Goal: Task Accomplishment & Management: Manage account settings

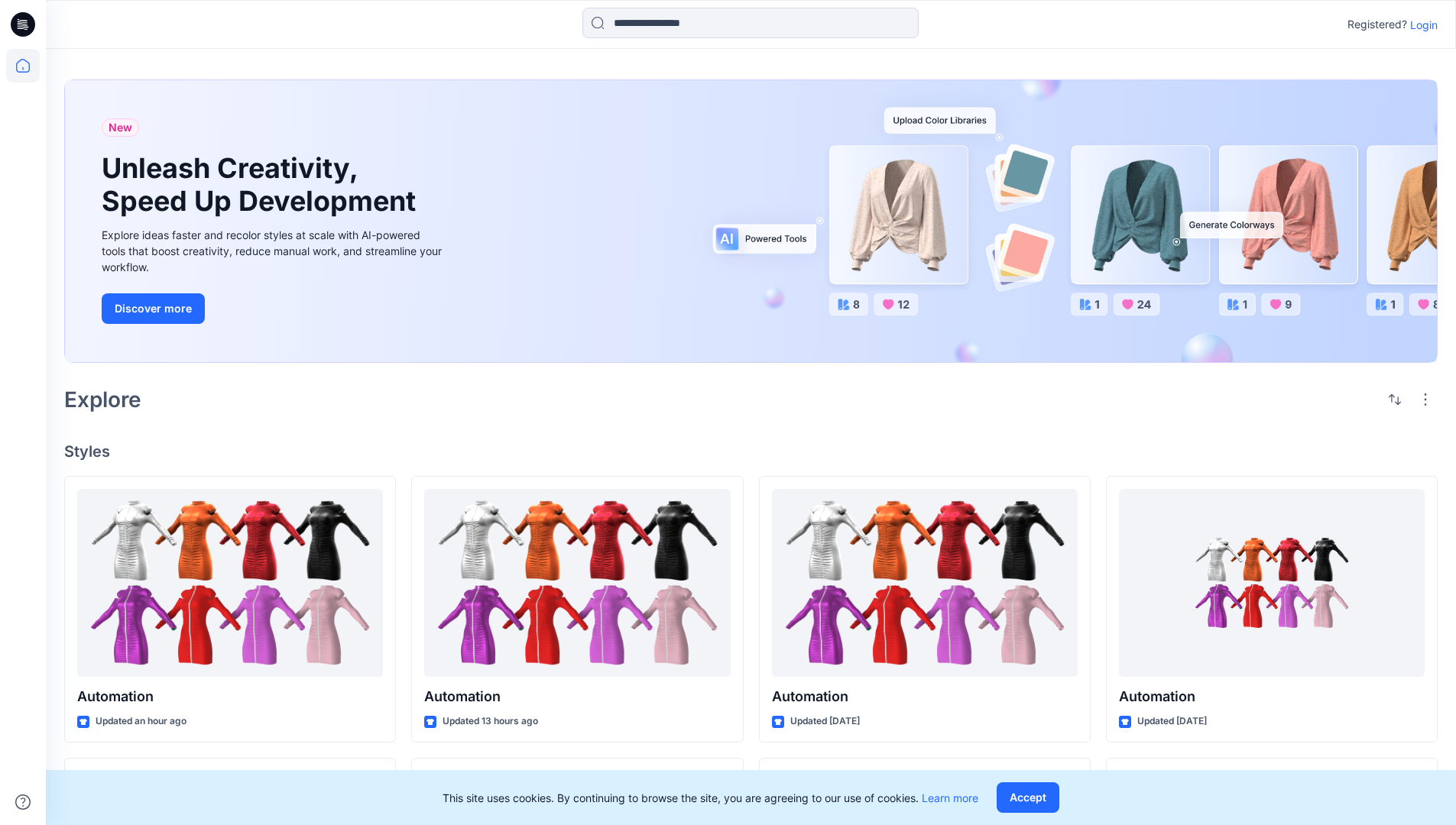
click at [1420, 25] on p "Login" at bounding box center [1424, 25] width 28 height 16
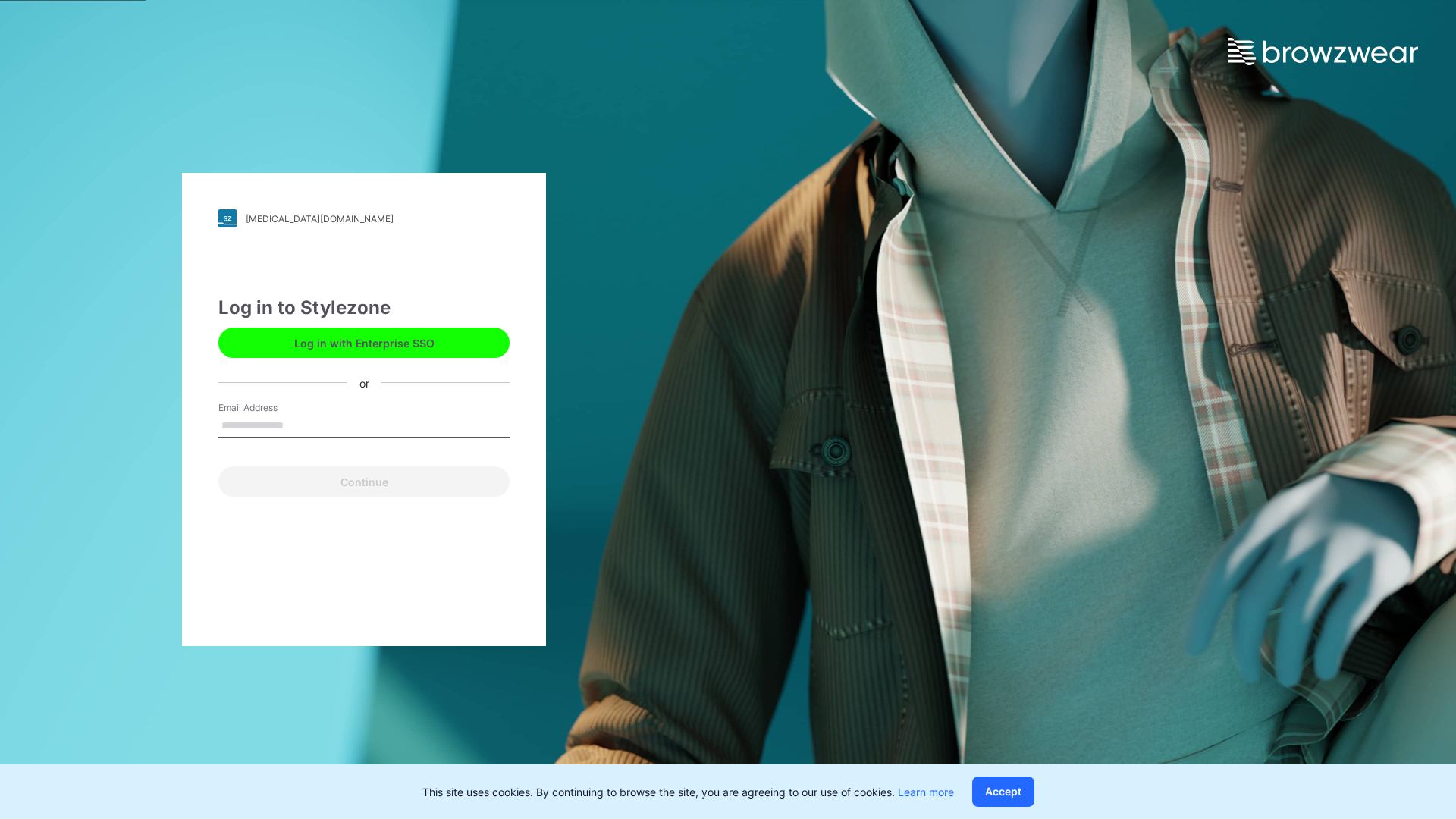
click at [300, 425] on input "Email Address" at bounding box center [364, 426] width 291 height 23
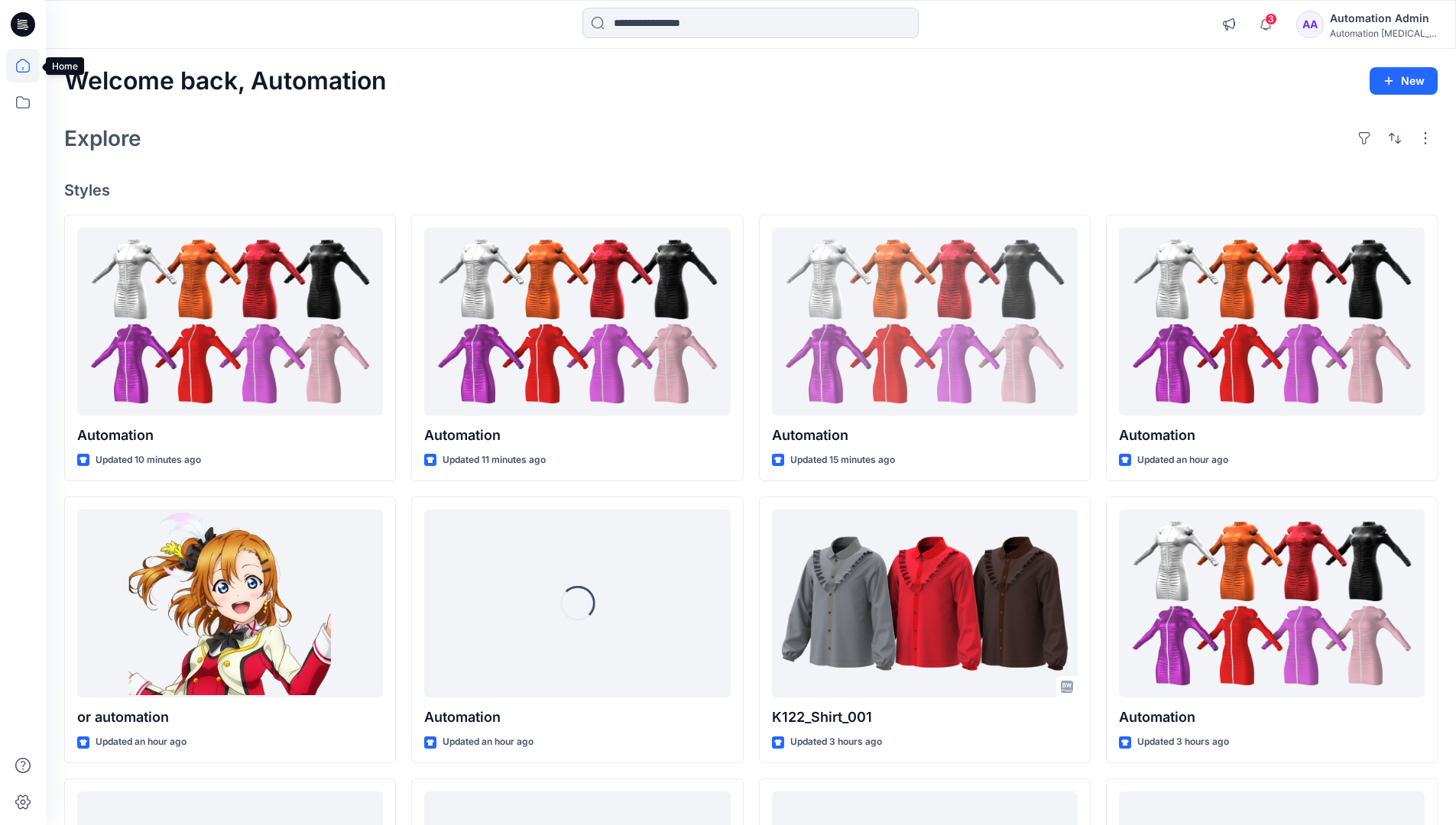
click at [29, 66] on icon at bounding box center [23, 66] width 14 height 14
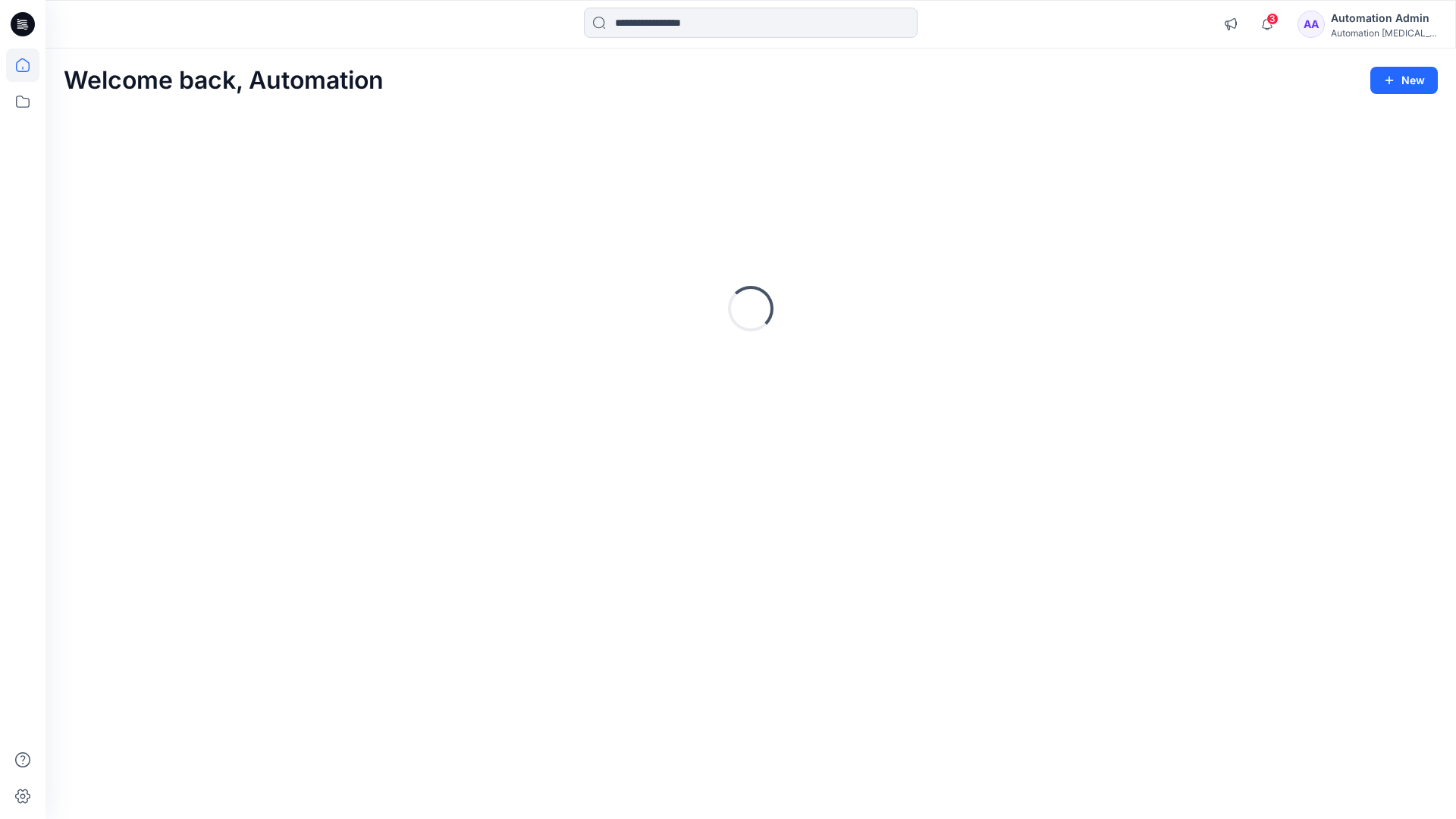
click at [1373, 26] on div "Automation Admin" at bounding box center [1384, 18] width 106 height 18
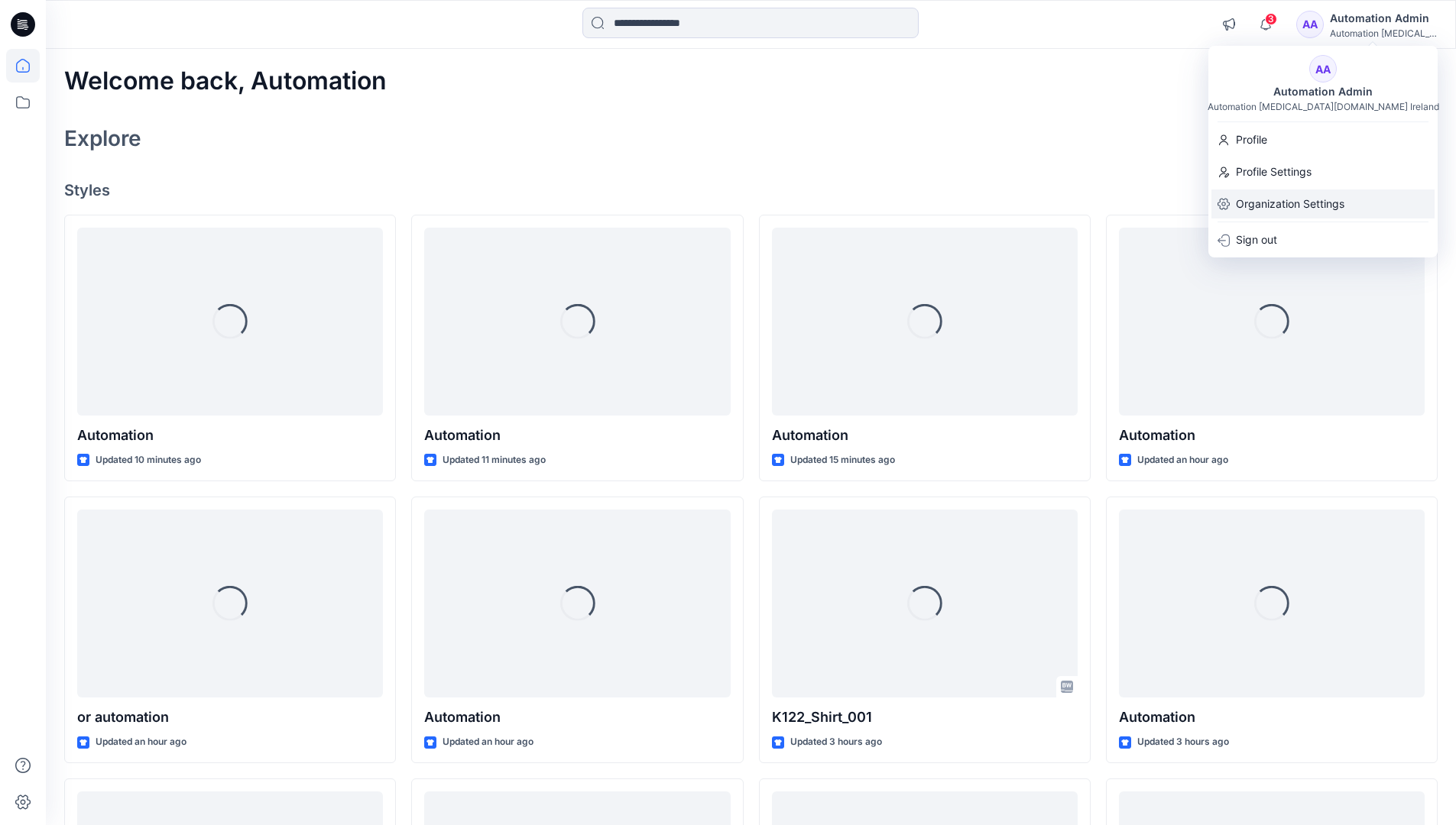
click at [1347, 200] on div "Organization Settings" at bounding box center [1323, 204] width 223 height 29
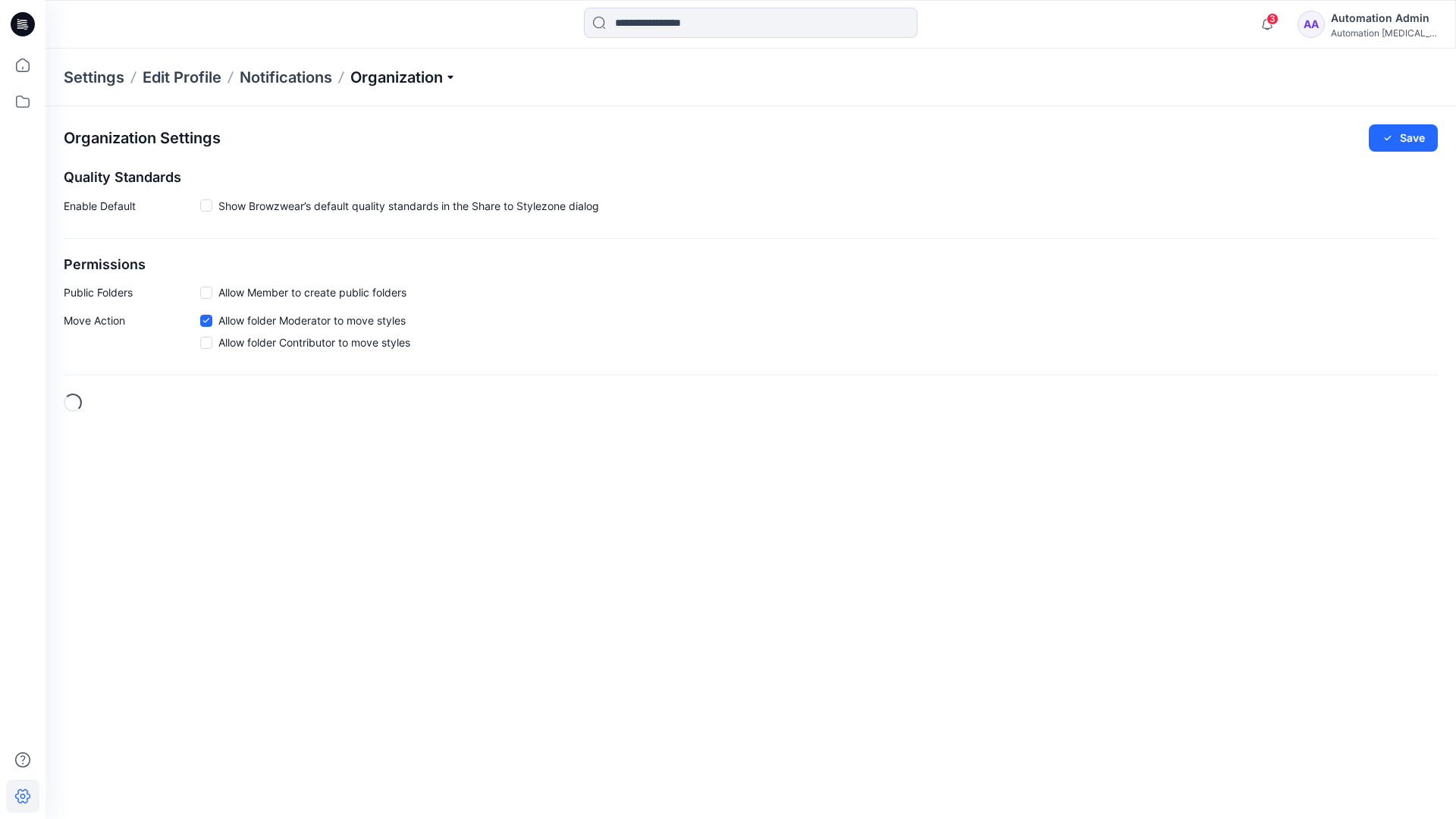
click at [443, 81] on p "Organization" at bounding box center [403, 78] width 106 height 21
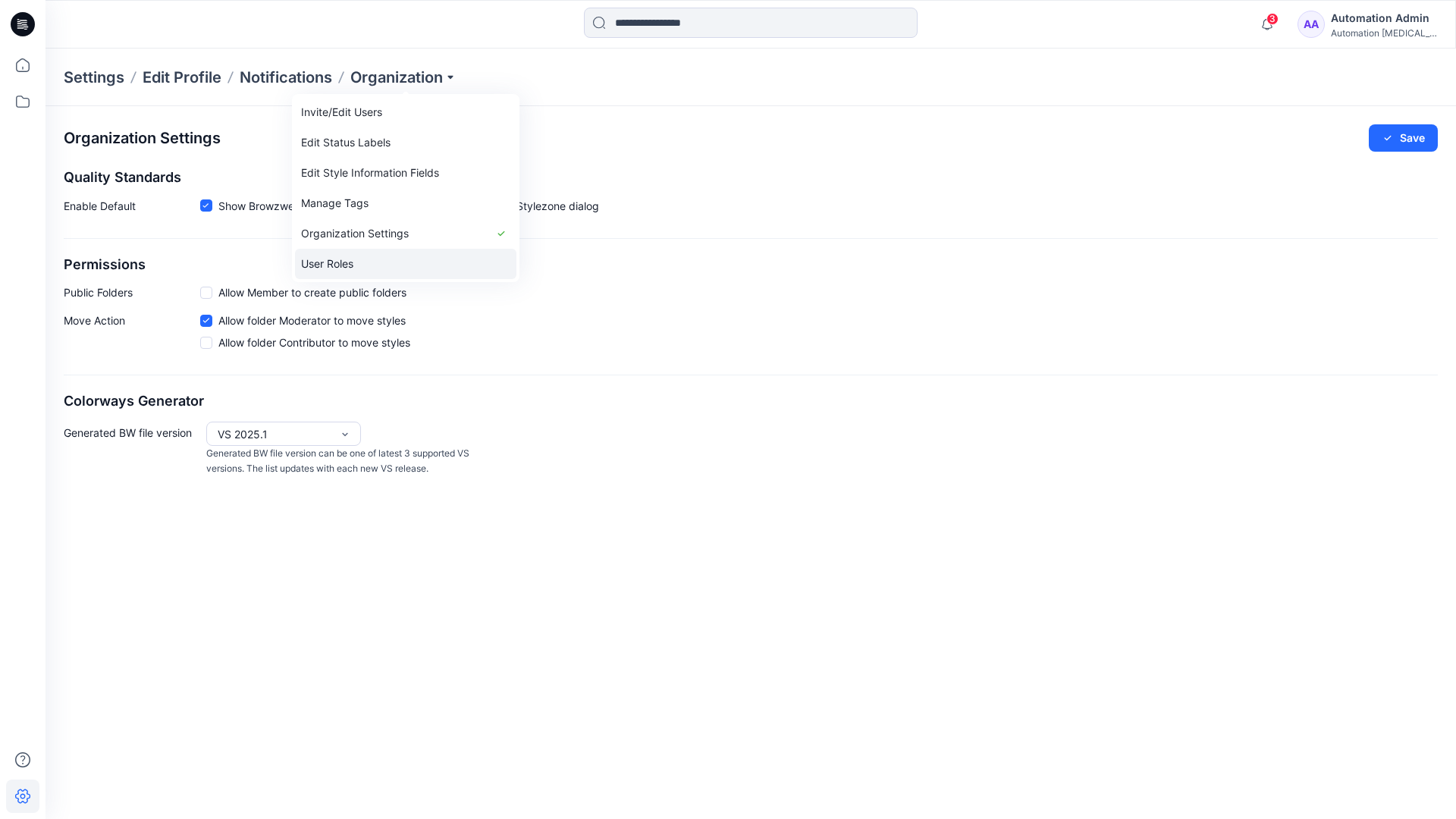
click at [345, 262] on link "User Roles" at bounding box center [405, 264] width 221 height 30
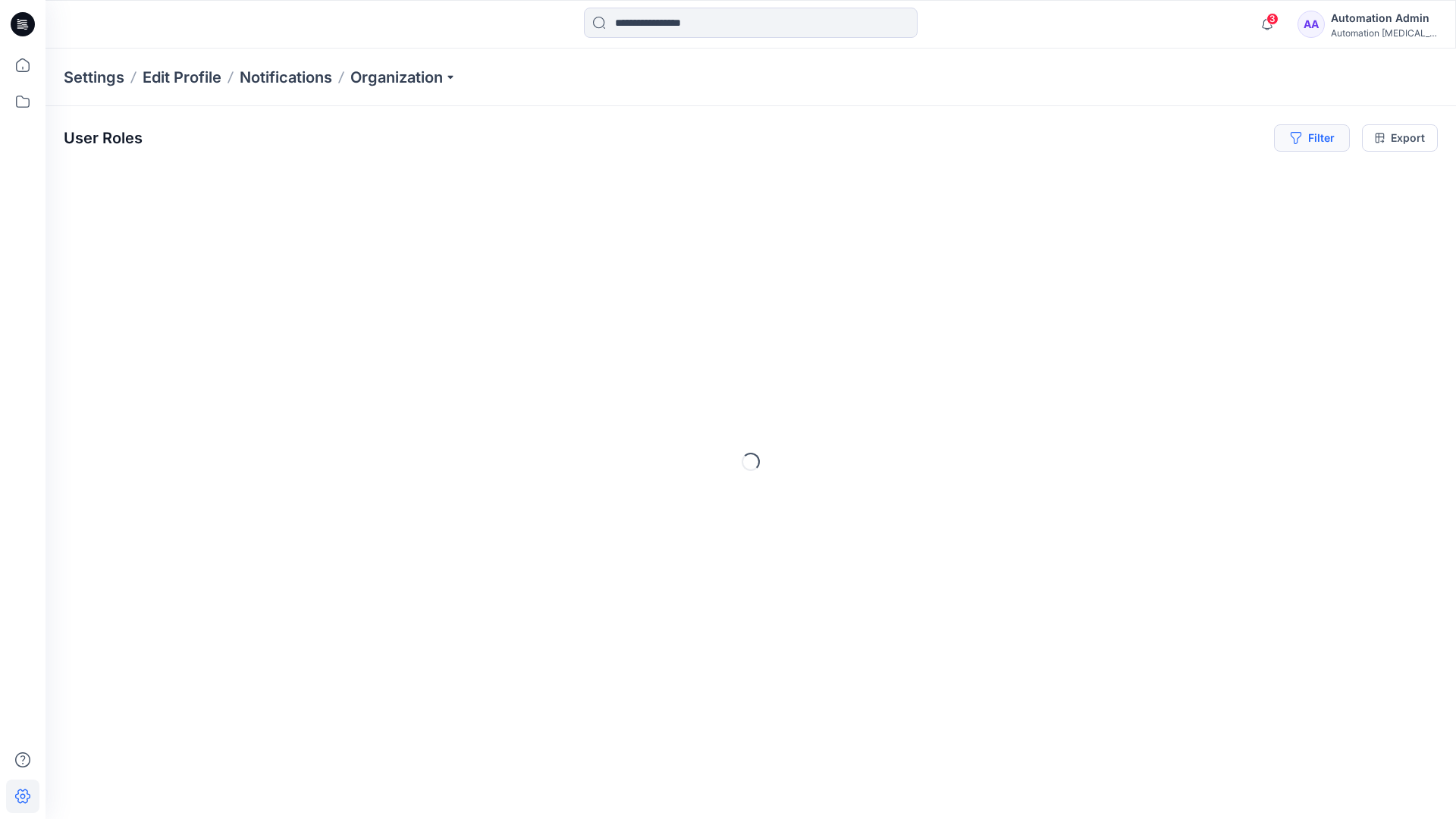
click at [1323, 143] on button "Filter" at bounding box center [1311, 138] width 76 height 27
click at [1120, 177] on div at bounding box center [1081, 178] width 156 height 19
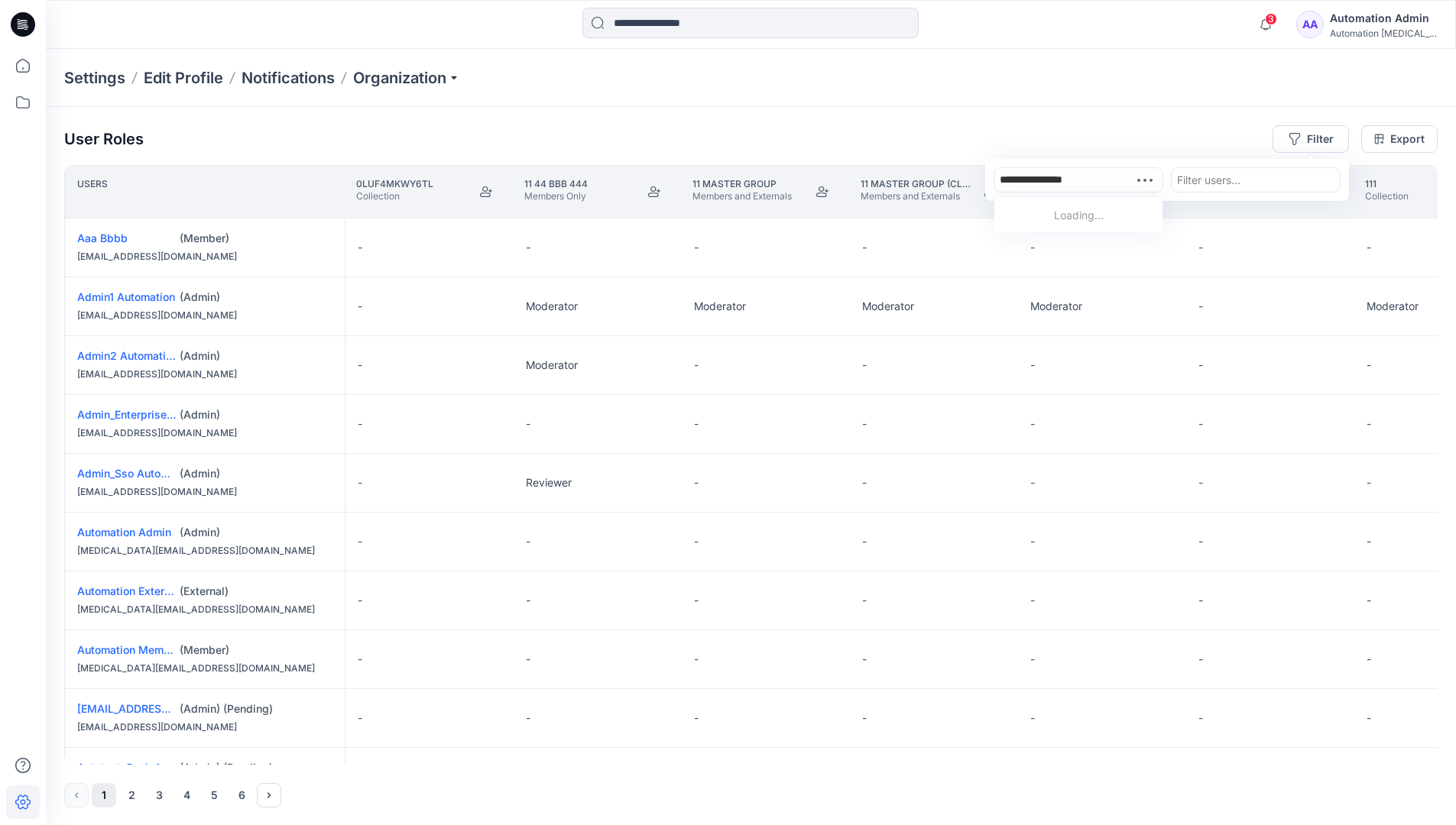
type input "**********"
click at [1095, 207] on div "Automation testim.io" at bounding box center [1078, 224] width 150 height 34
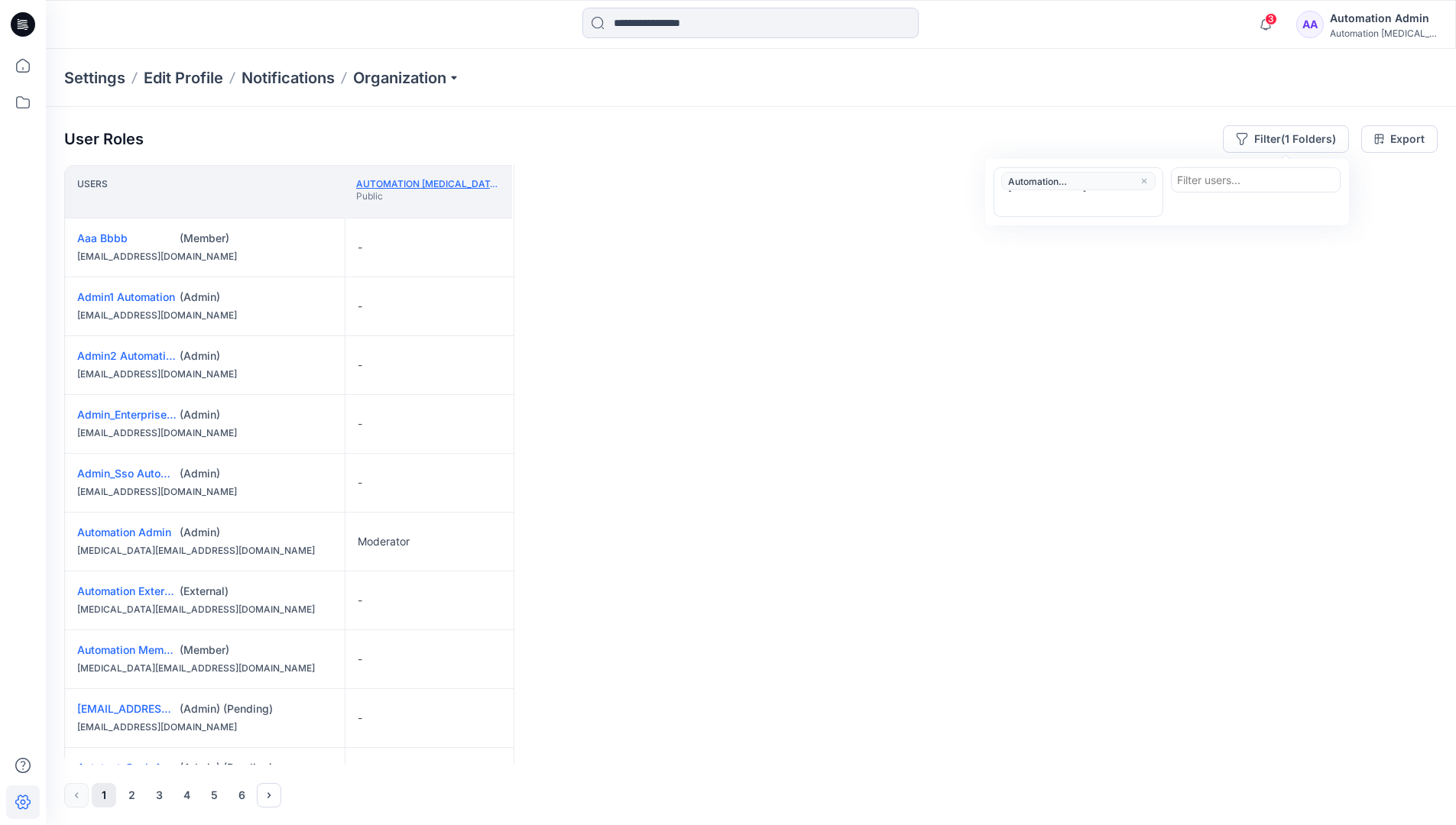
click at [455, 182] on link "Automation testim.io" at bounding box center [465, 183] width 220 height 12
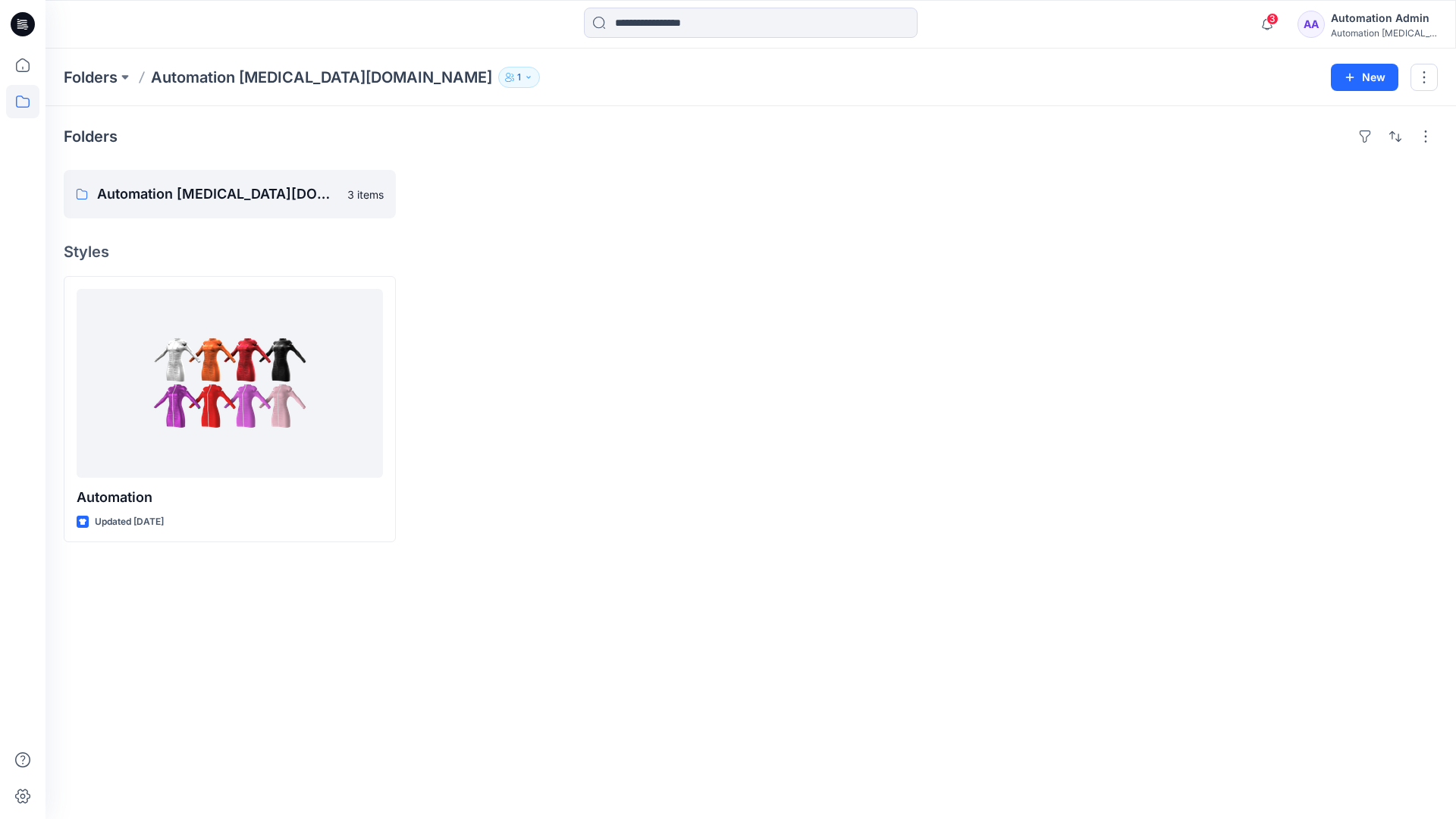
click at [1357, 27] on div "Automation [MEDICAL_DATA]..." at bounding box center [1384, 33] width 106 height 11
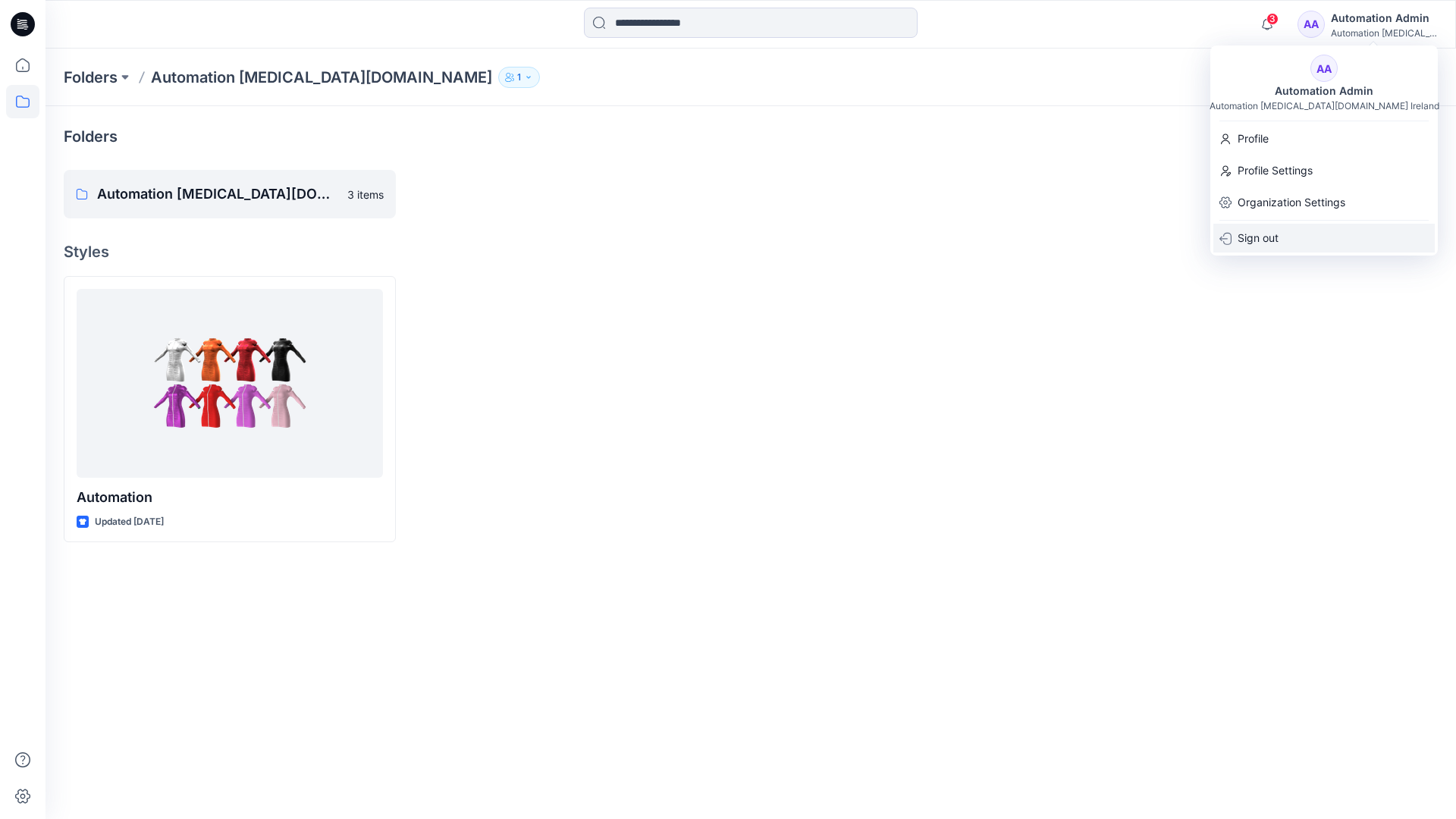
click at [1299, 235] on div "Sign out" at bounding box center [1324, 238] width 221 height 29
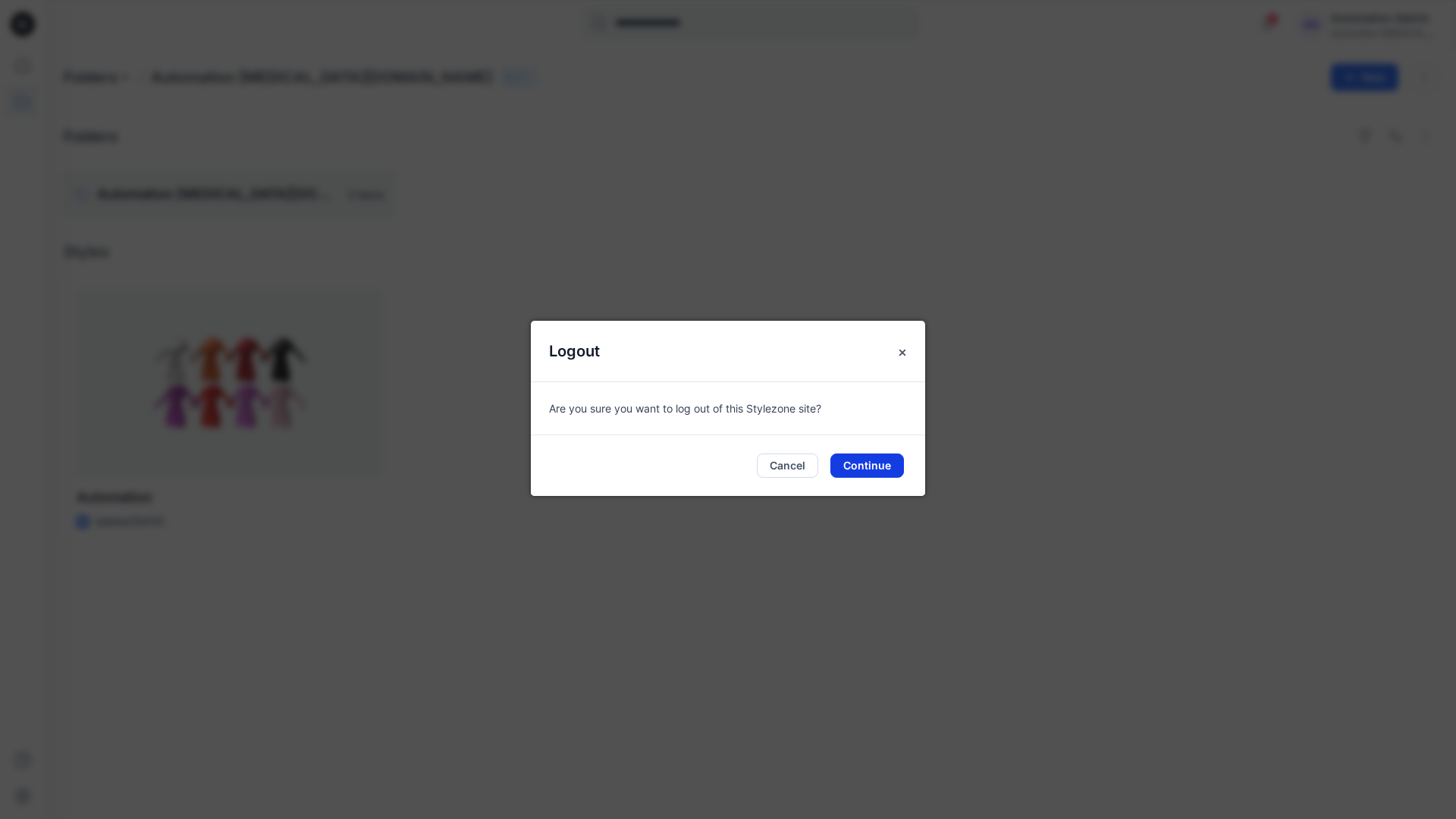
click at [902, 458] on button "Continue" at bounding box center [866, 466] width 74 height 24
